Goal: Navigation & Orientation: Find specific page/section

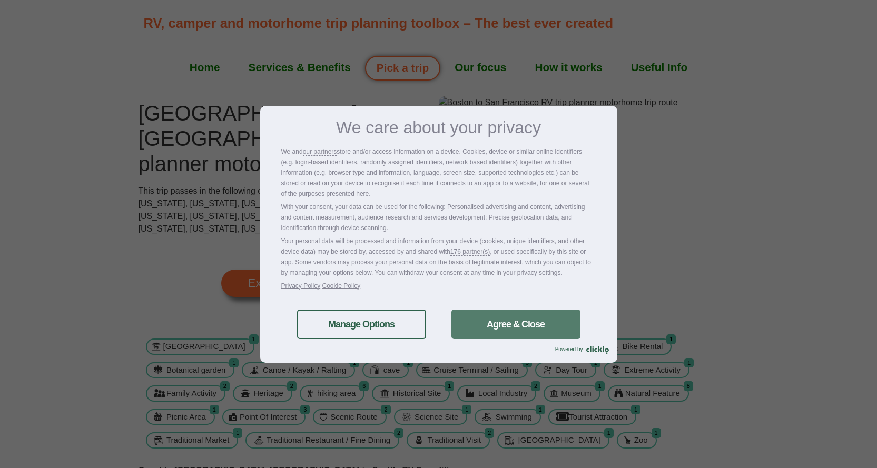
click at [491, 328] on link "Agree & Close" at bounding box center [515, 324] width 129 height 29
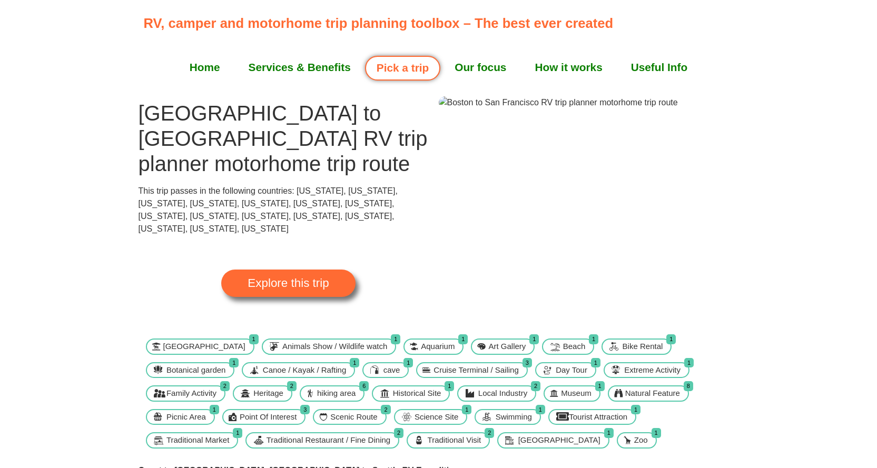
click at [256, 277] on span "Explore this trip" at bounding box center [287, 283] width 81 height 12
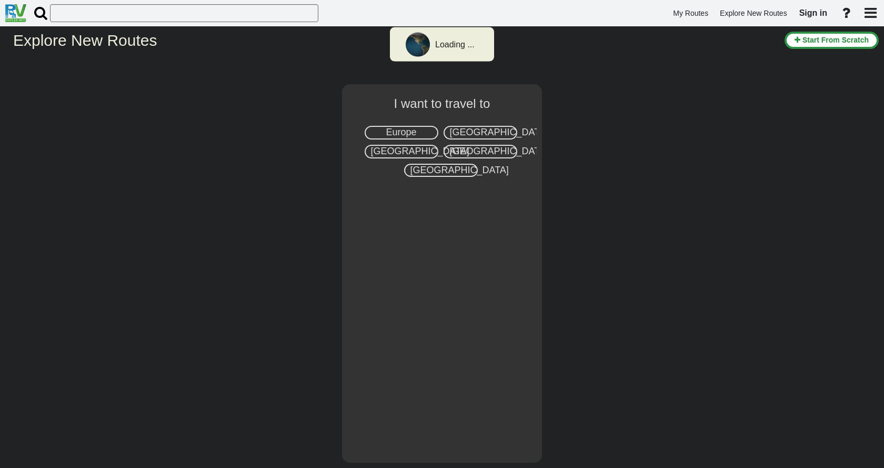
select select "number:2"
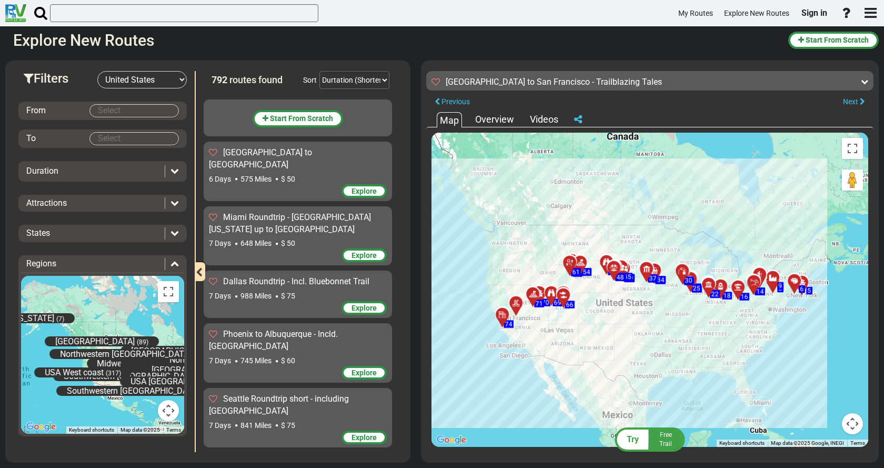
scroll to position [39669, 0]
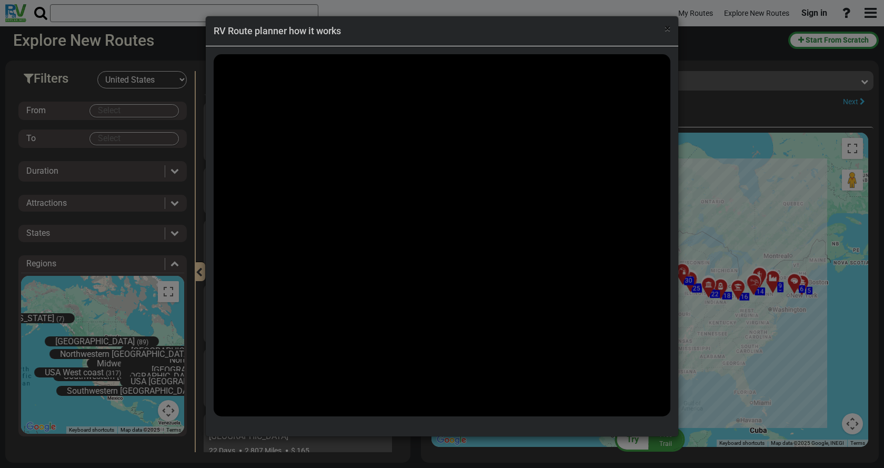
click at [665, 30] on span "×" at bounding box center [668, 28] width 6 height 13
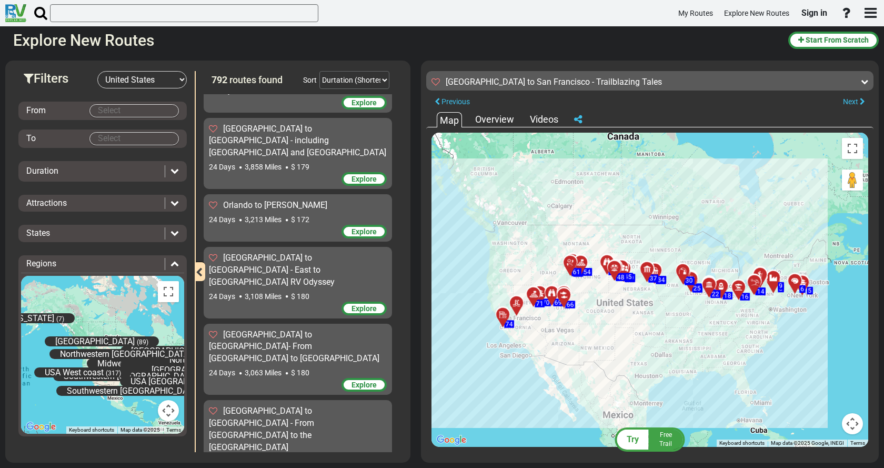
scroll to position [43879, 0]
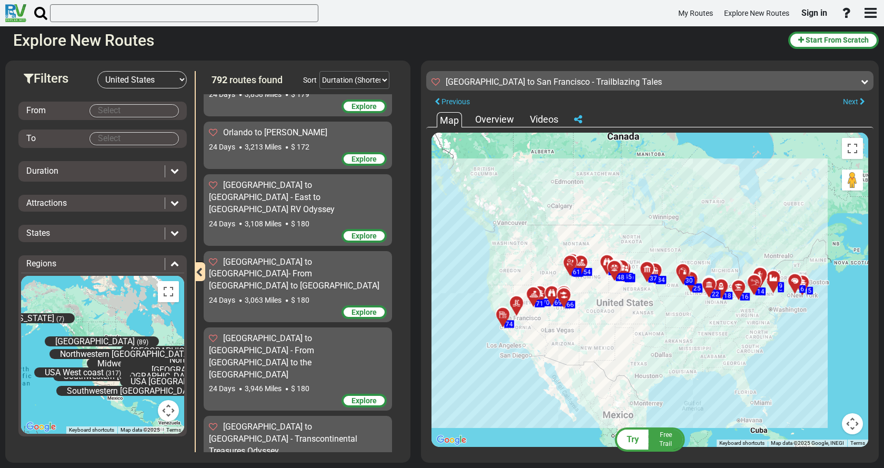
click at [493, 123] on div "Overview" at bounding box center [495, 120] width 44 height 14
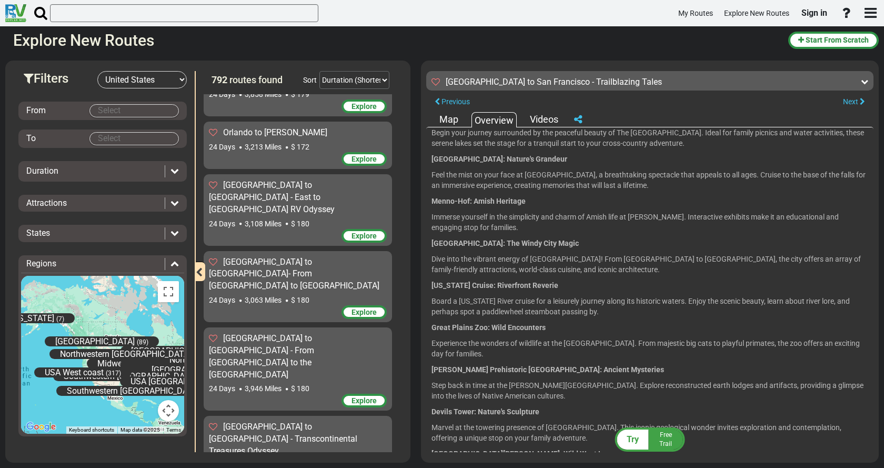
scroll to position [0, 0]
